Goal: Task Accomplishment & Management: Manage account settings

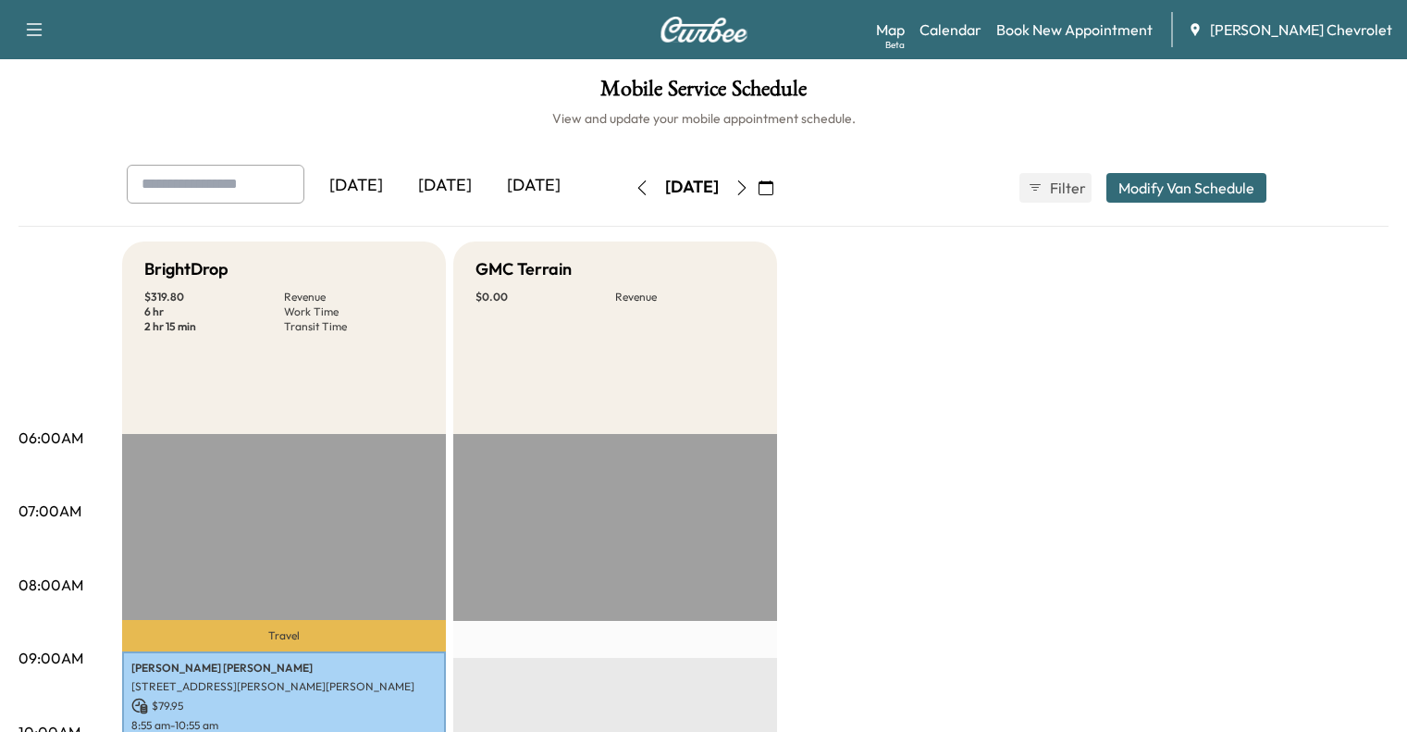
scroll to position [822, 0]
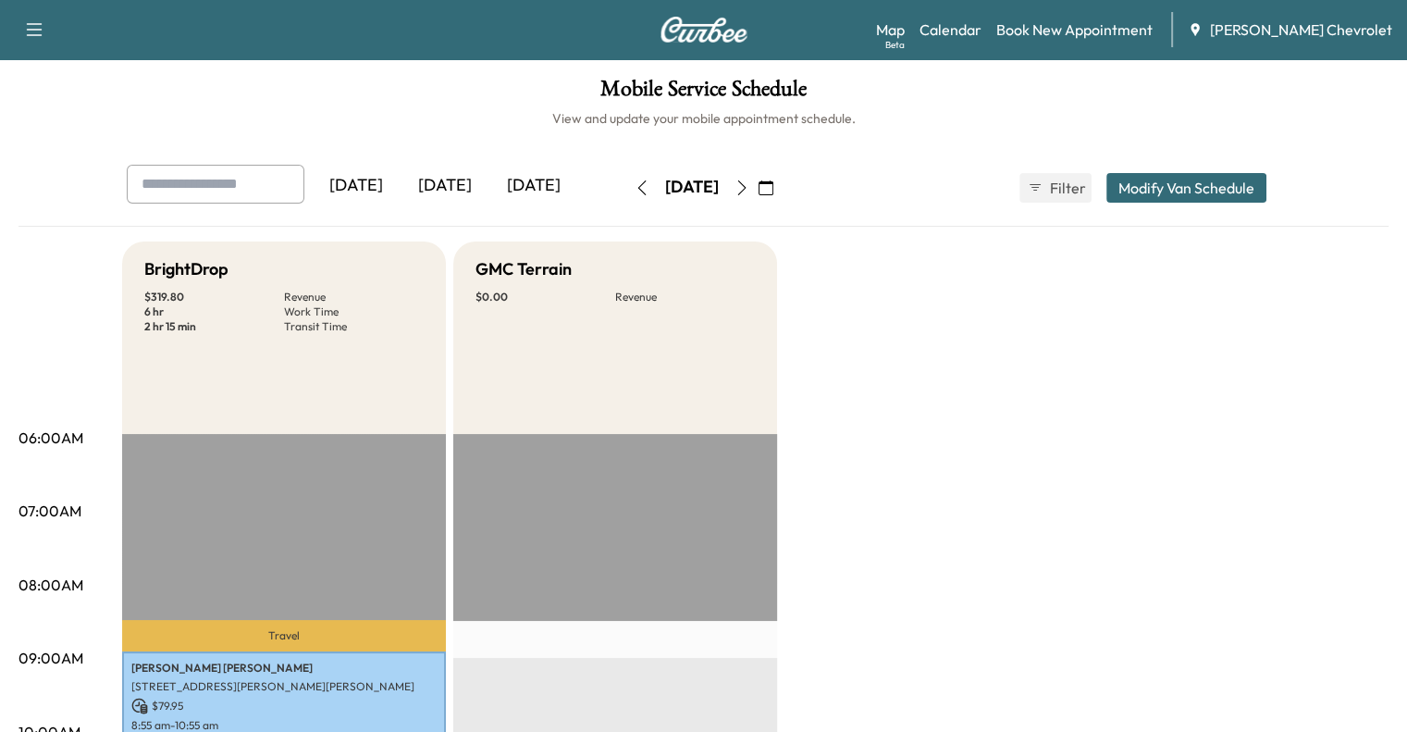
click at [489, 192] on div "[DATE]" at bounding box center [533, 186] width 89 height 43
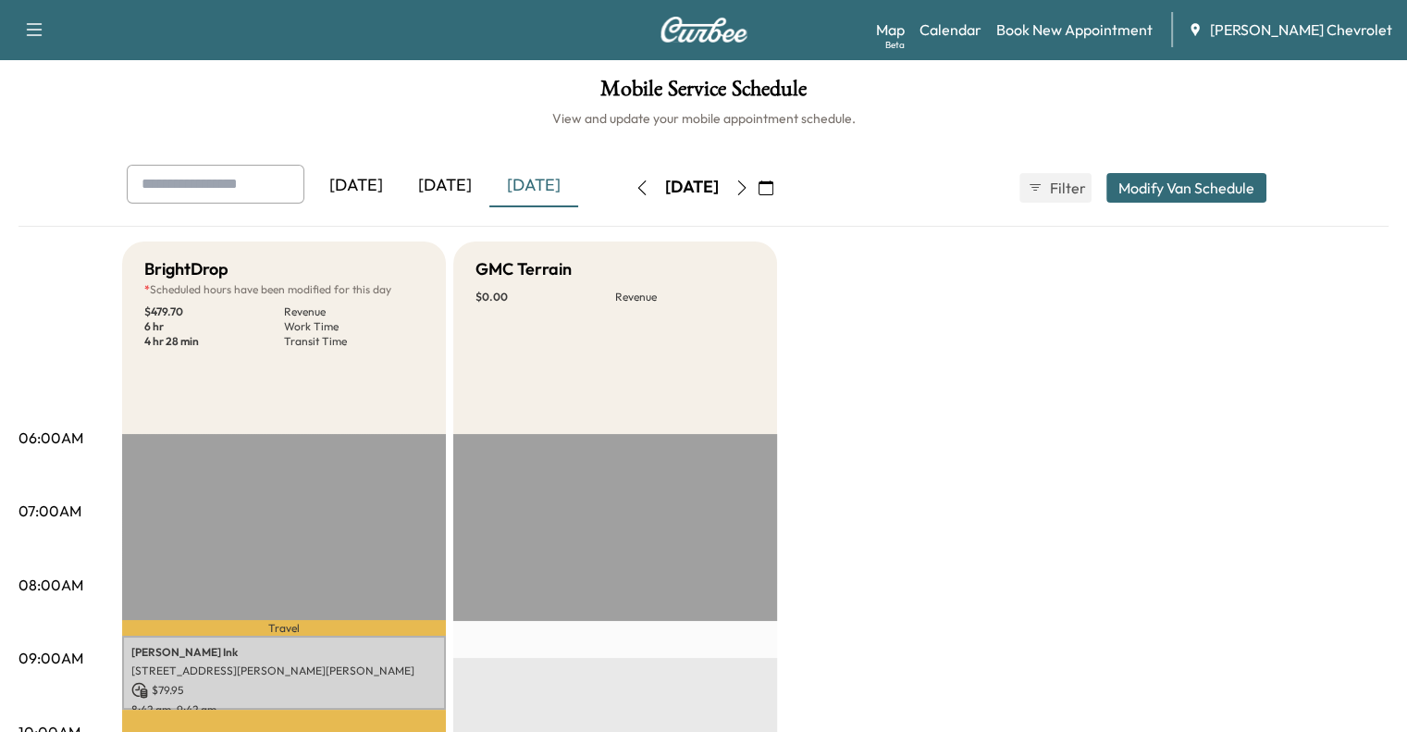
click at [1232, 188] on button "Modify Van Schedule" at bounding box center [1187, 188] width 160 height 30
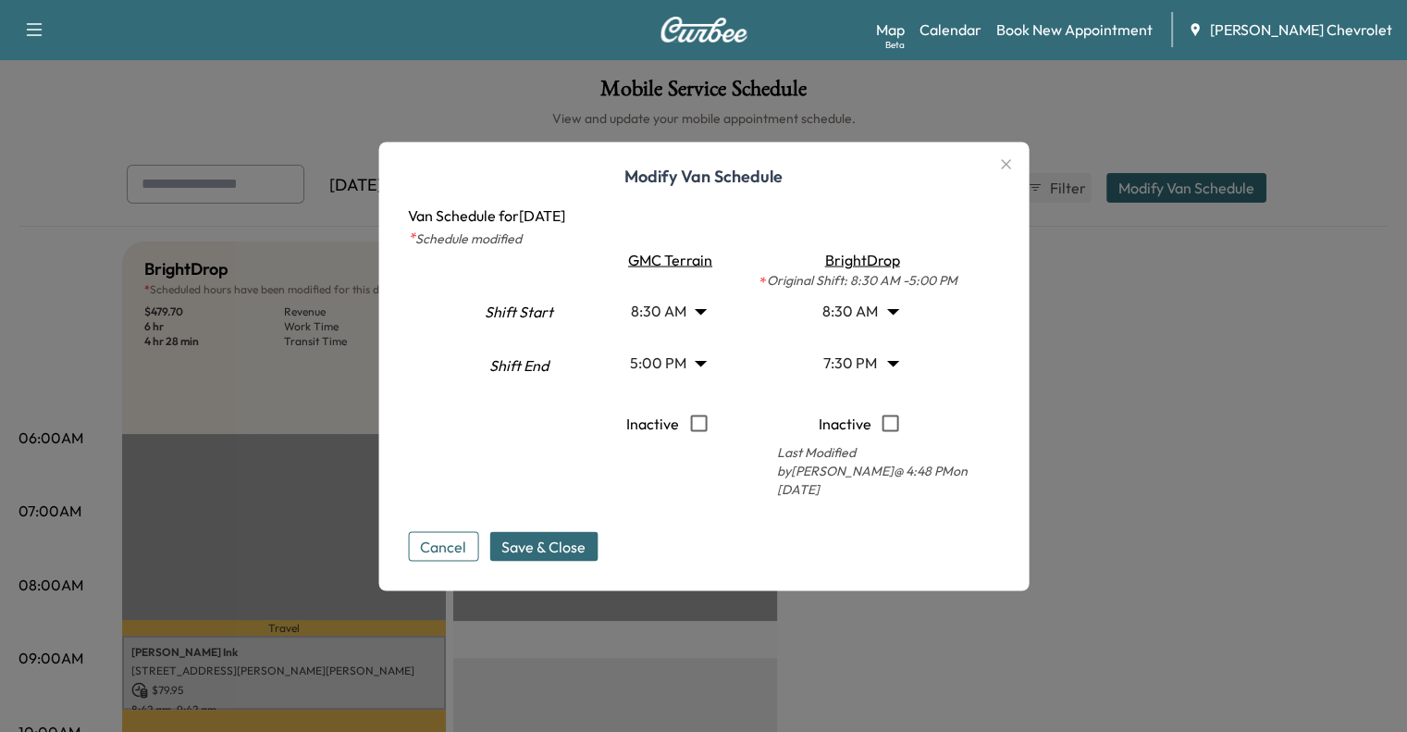
click at [1010, 166] on icon "button" at bounding box center [1006, 164] width 22 height 22
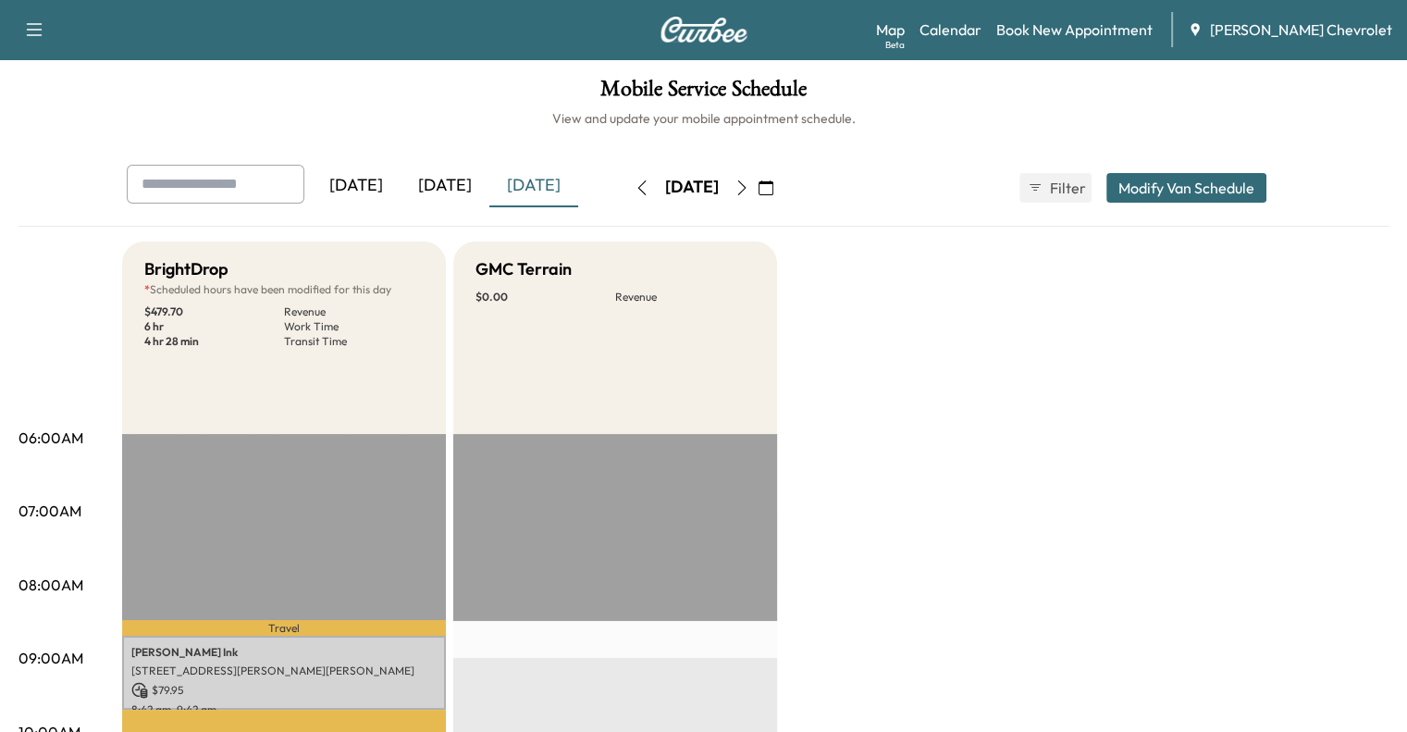
click at [489, 167] on div "[DATE]" at bounding box center [533, 186] width 89 height 43
